Goal: Transaction & Acquisition: Book appointment/travel/reservation

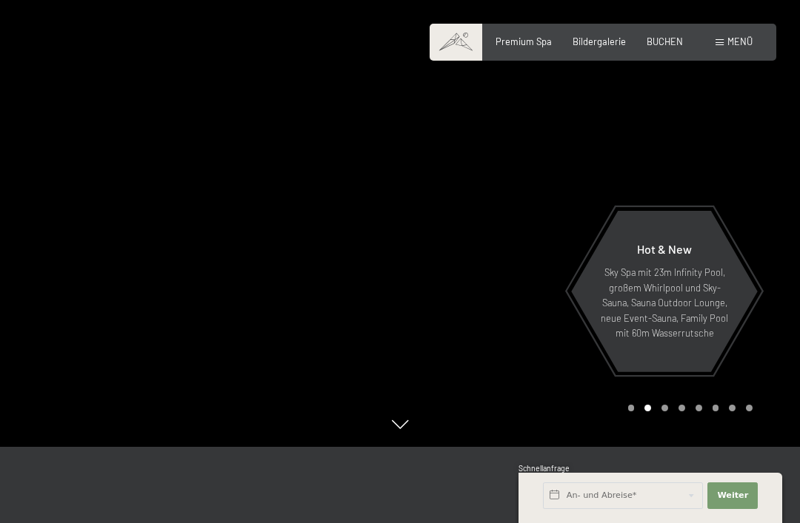
click at [732, 47] on div "Menü" at bounding box center [733, 42] width 37 height 13
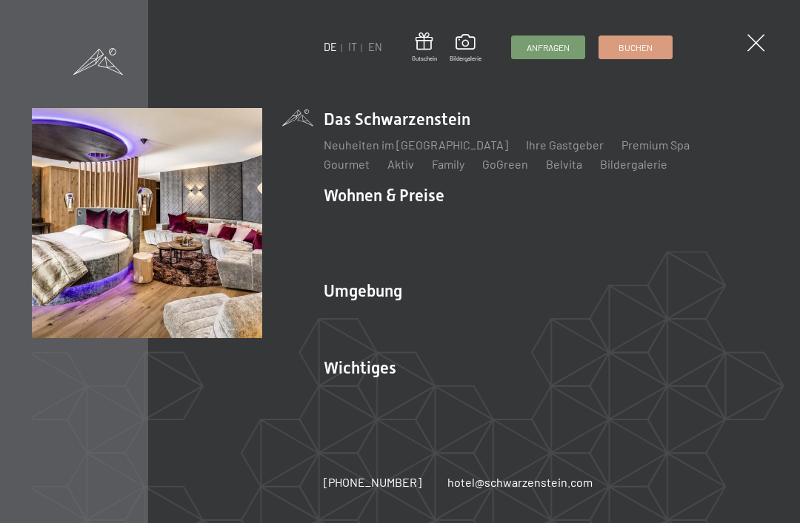
click at [570, 223] on link "Angebote" at bounding box center [567, 222] width 52 height 14
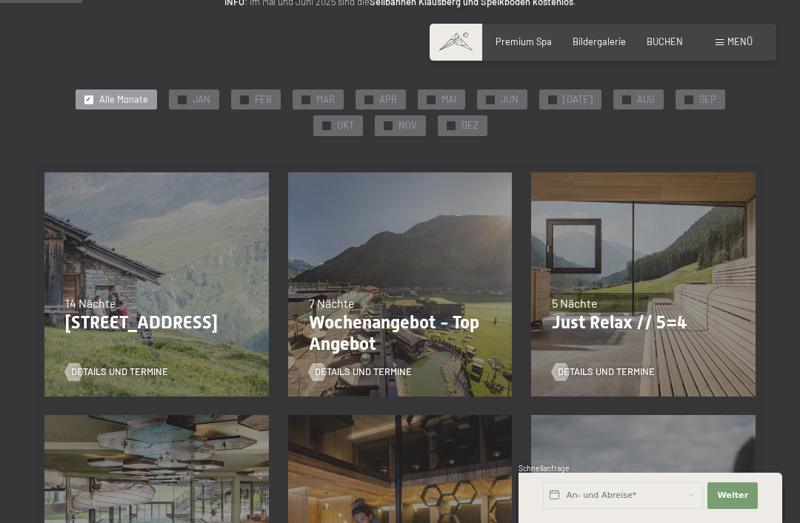
scroll to position [202, 0]
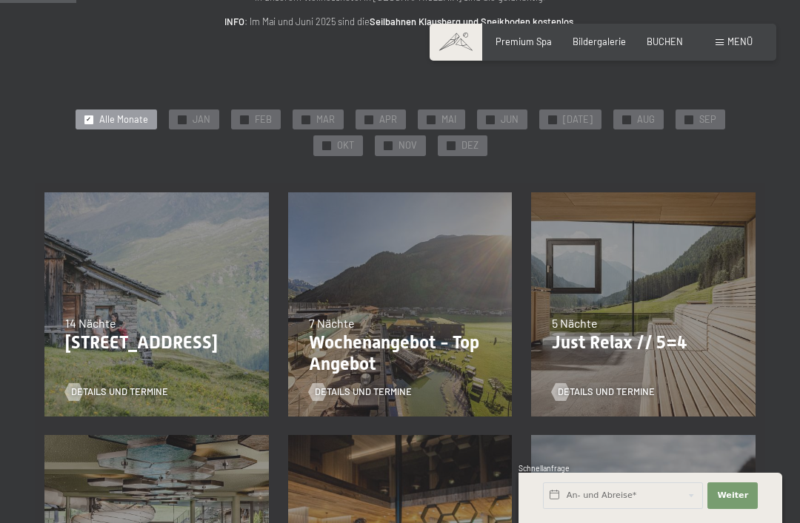
click at [699, 121] on span "SEP" at bounding box center [707, 119] width 17 height 13
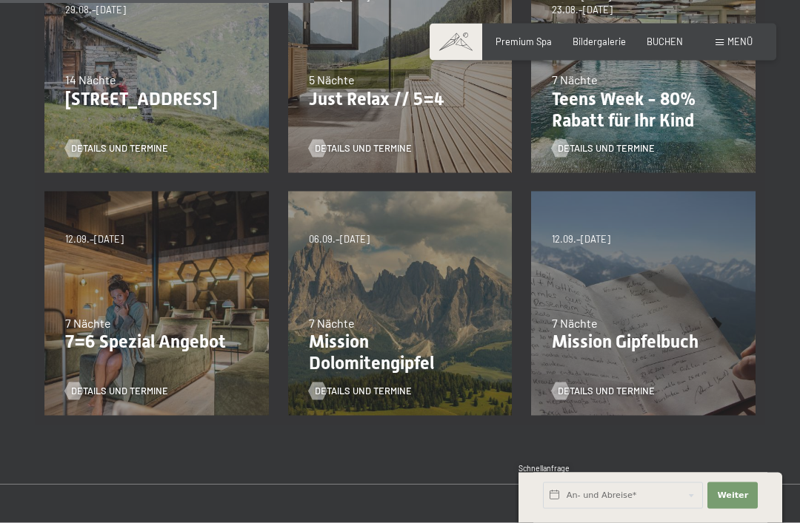
scroll to position [454, 0]
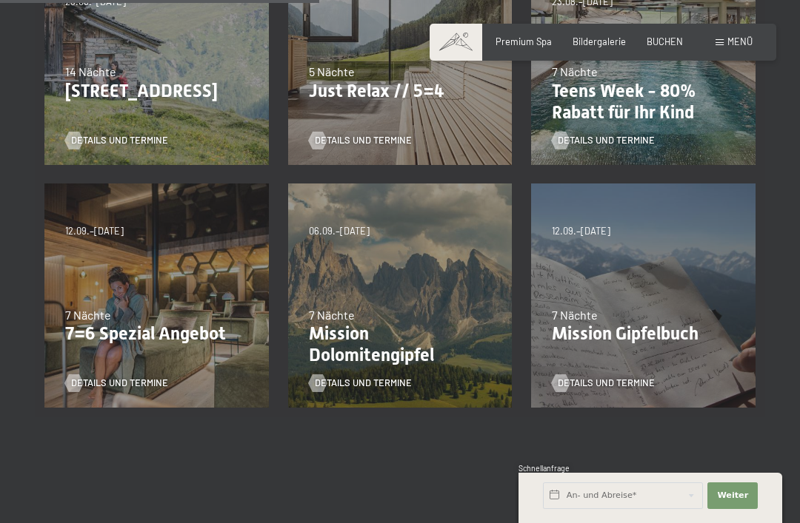
click at [155, 381] on span "Details und Termine" at bounding box center [119, 383] width 97 height 13
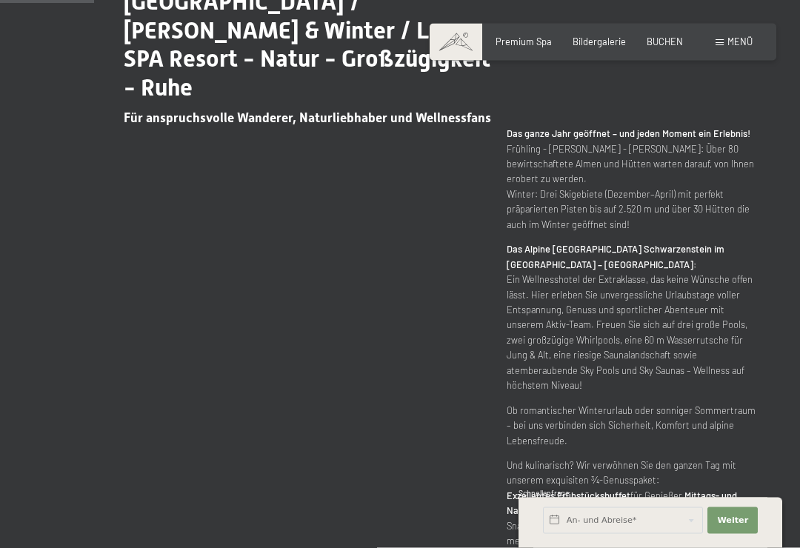
scroll to position [672, 0]
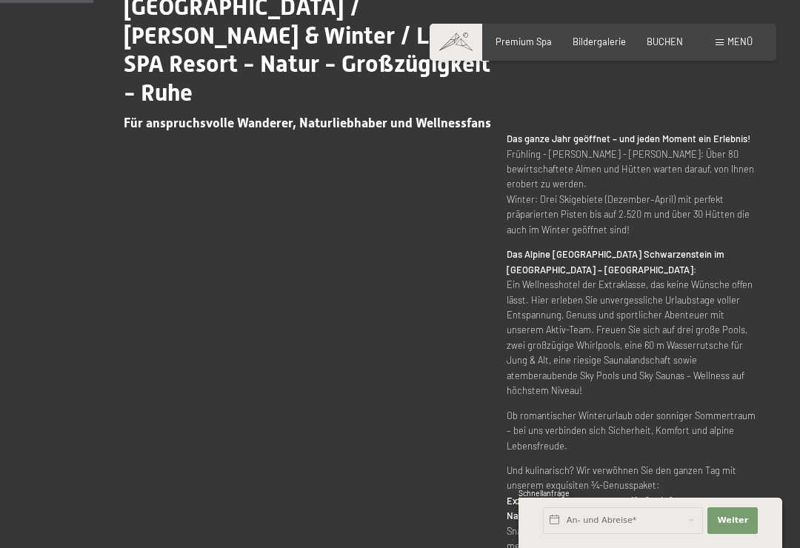
click at [745, 44] on span "Menü" at bounding box center [739, 42] width 25 height 12
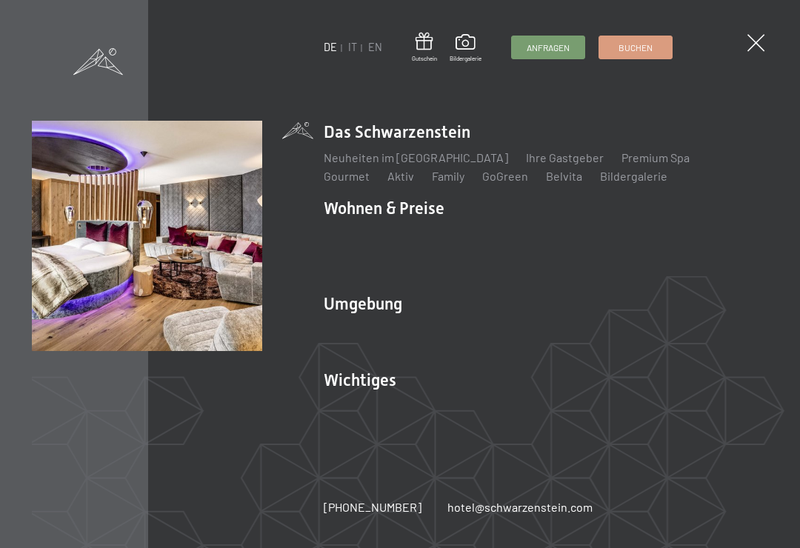
click at [564, 229] on link "Angebote" at bounding box center [567, 234] width 52 height 14
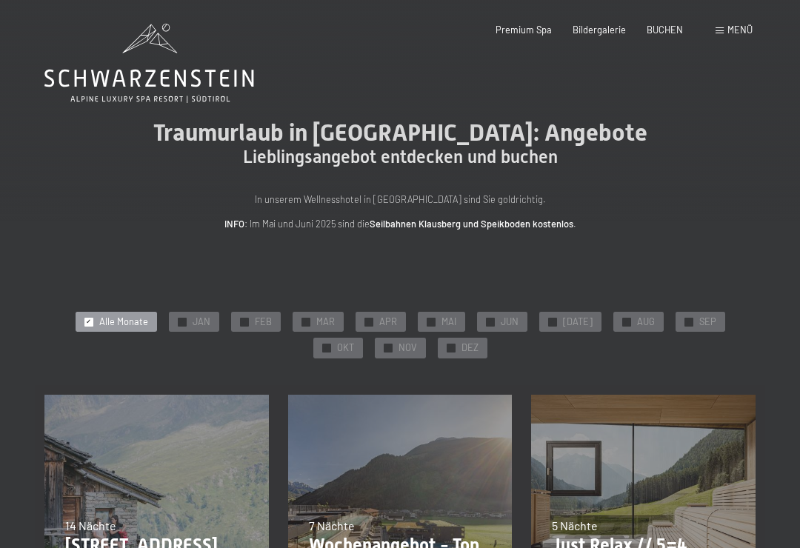
click at [461, 346] on span "DEZ" at bounding box center [469, 347] width 17 height 13
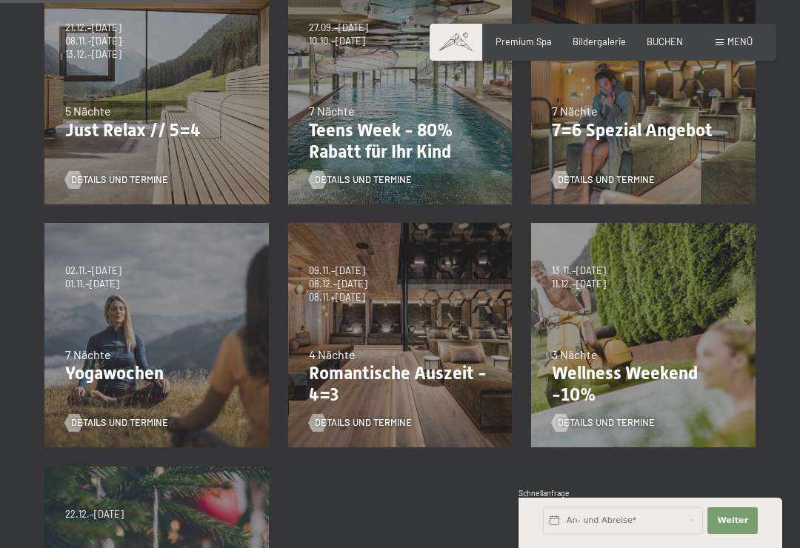
scroll to position [414, 0]
click at [648, 417] on span "Details und Termine" at bounding box center [605, 423] width 97 height 13
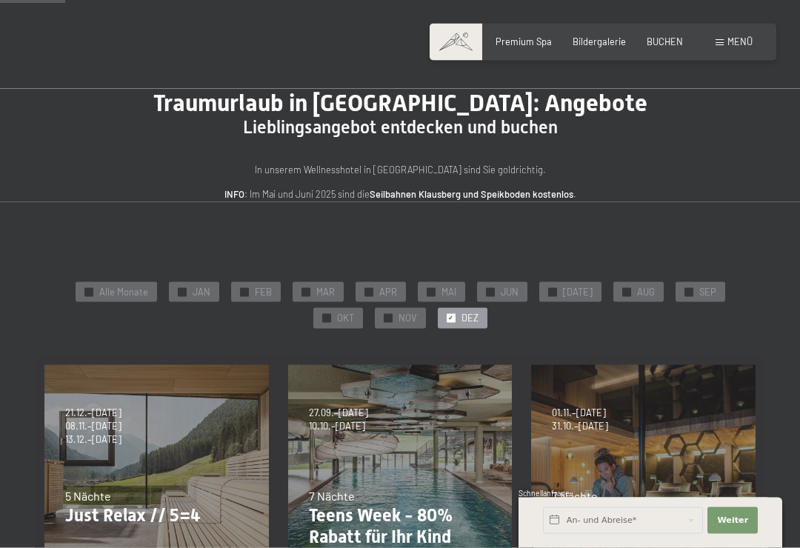
scroll to position [0, 0]
